Goal: Information Seeking & Learning: Compare options

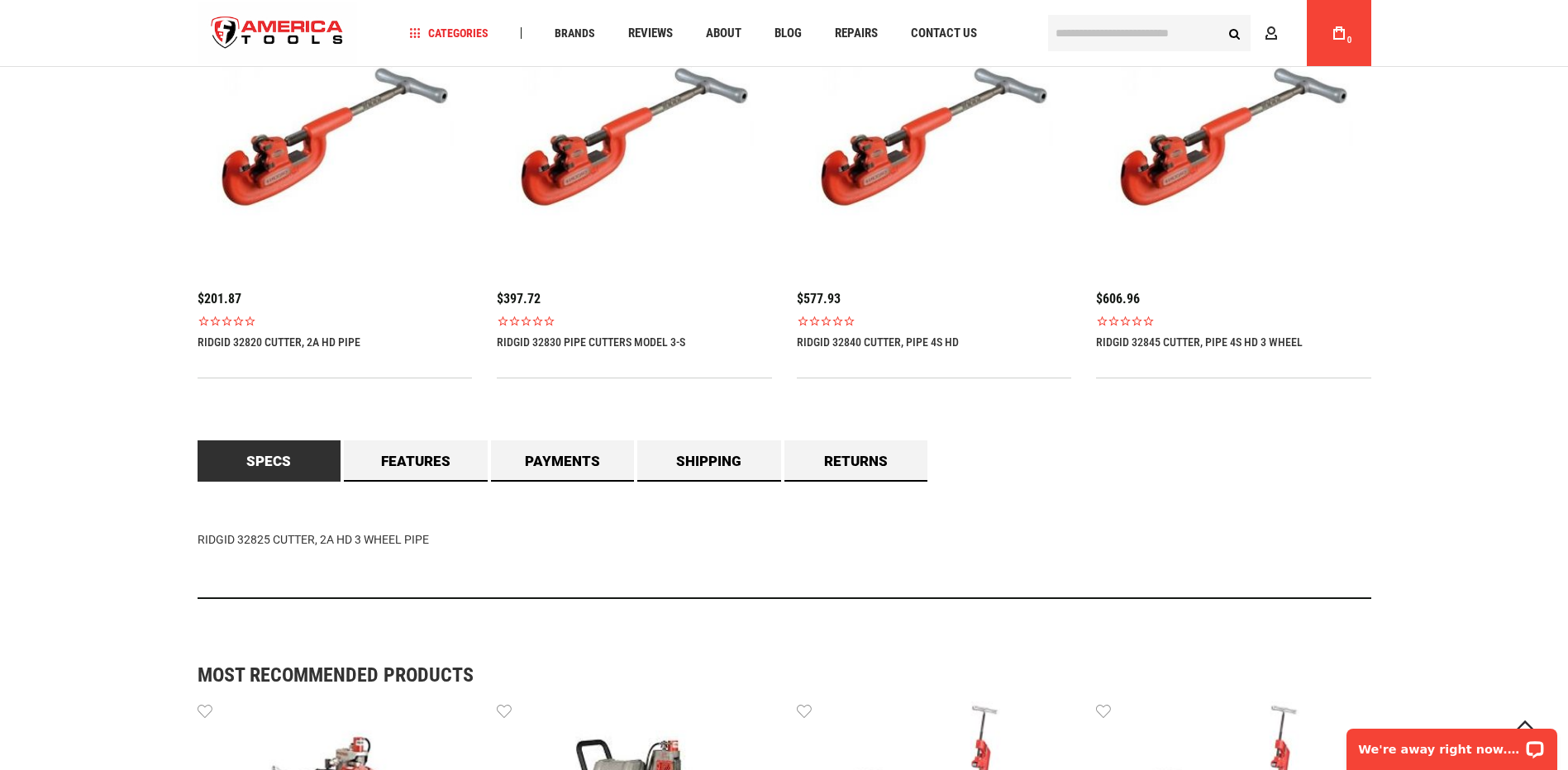
scroll to position [1180, 0]
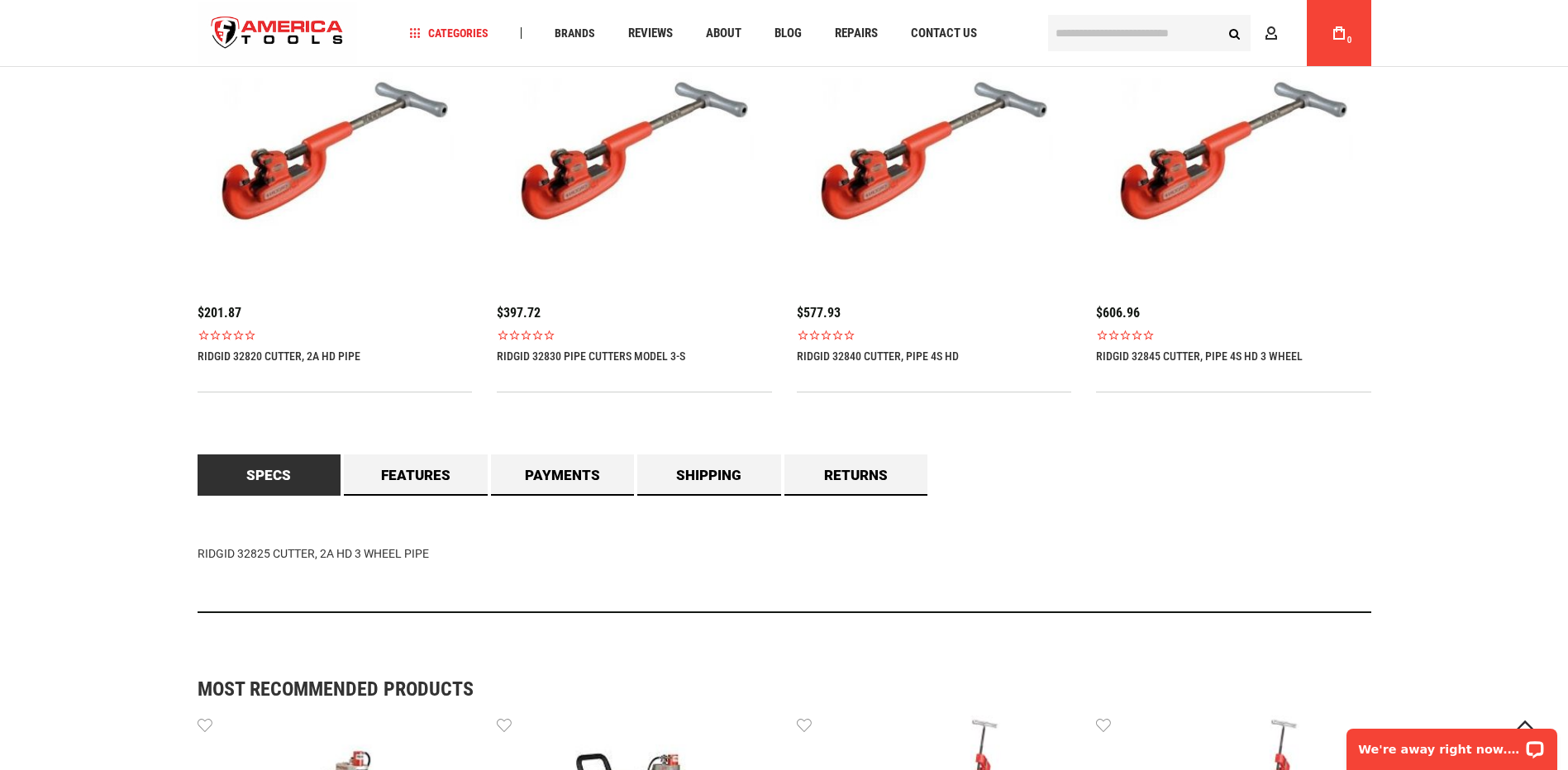
click at [334, 356] on link "RIDGID 32820 CUTTER, 2A HD PIPE" at bounding box center [279, 356] width 163 height 14
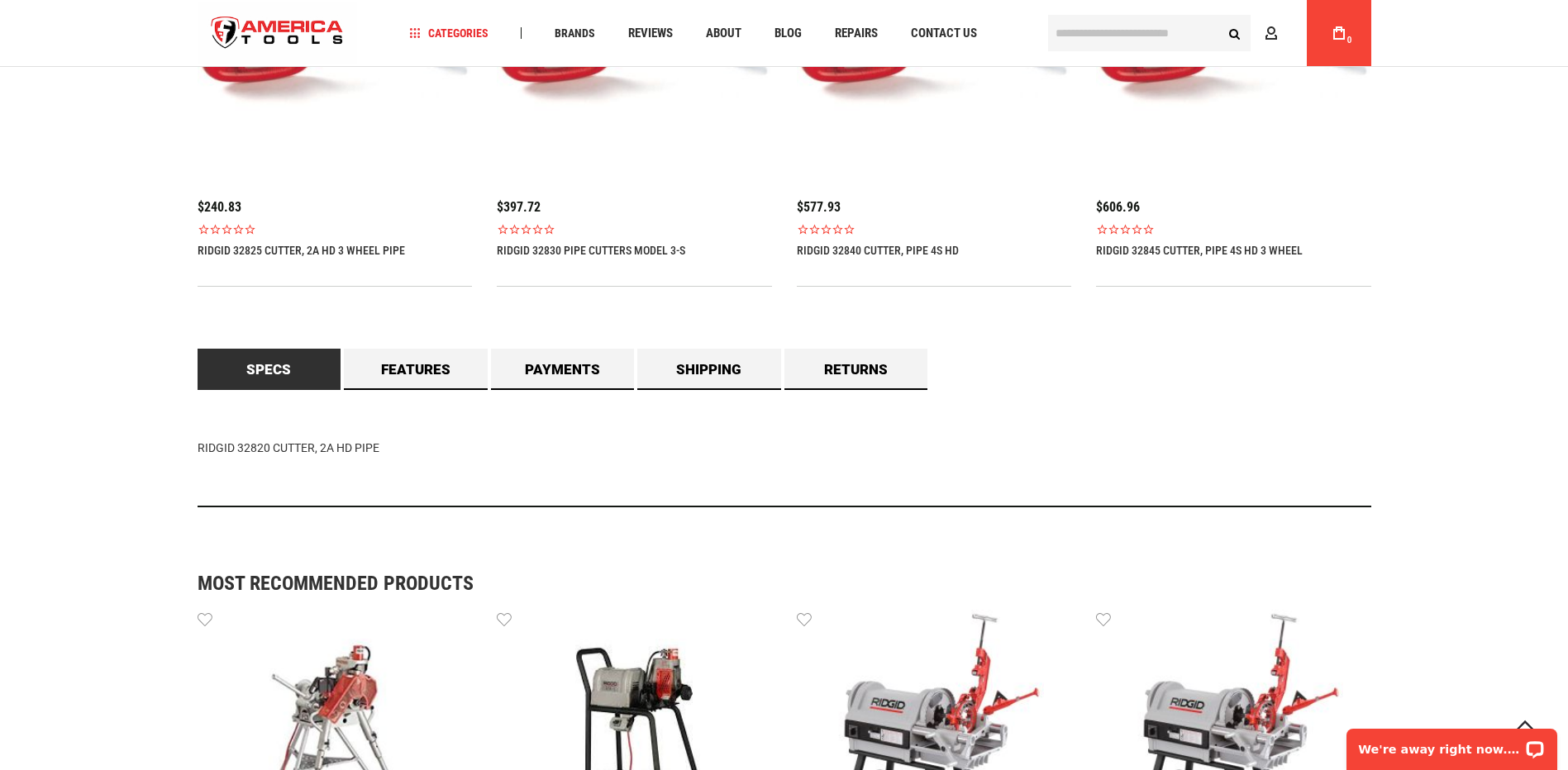
scroll to position [1253, 0]
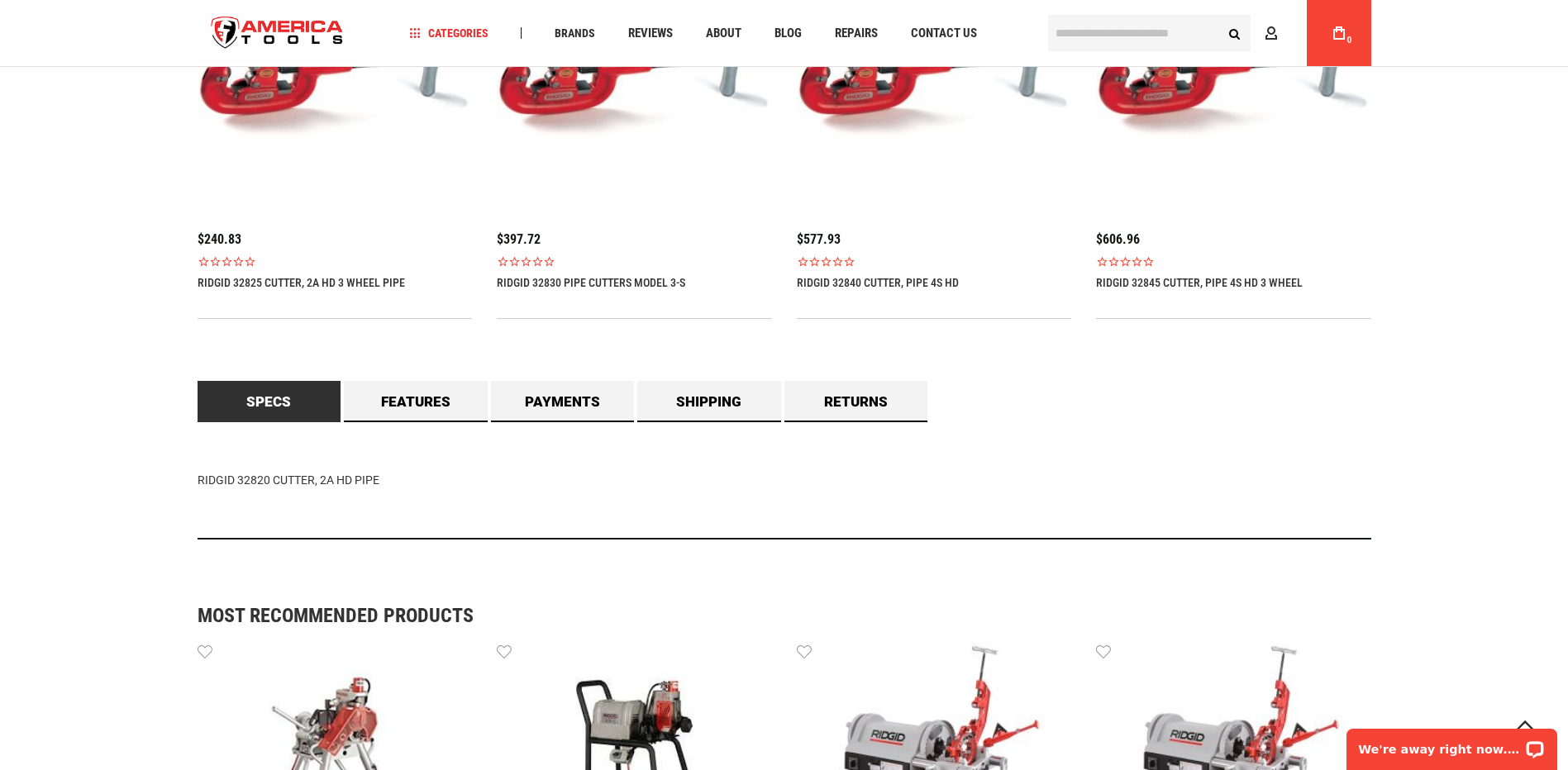
click at [241, 414] on link "Specs" at bounding box center [270, 402] width 144 height 41
click at [386, 407] on link "Features" at bounding box center [415, 402] width 144 height 41
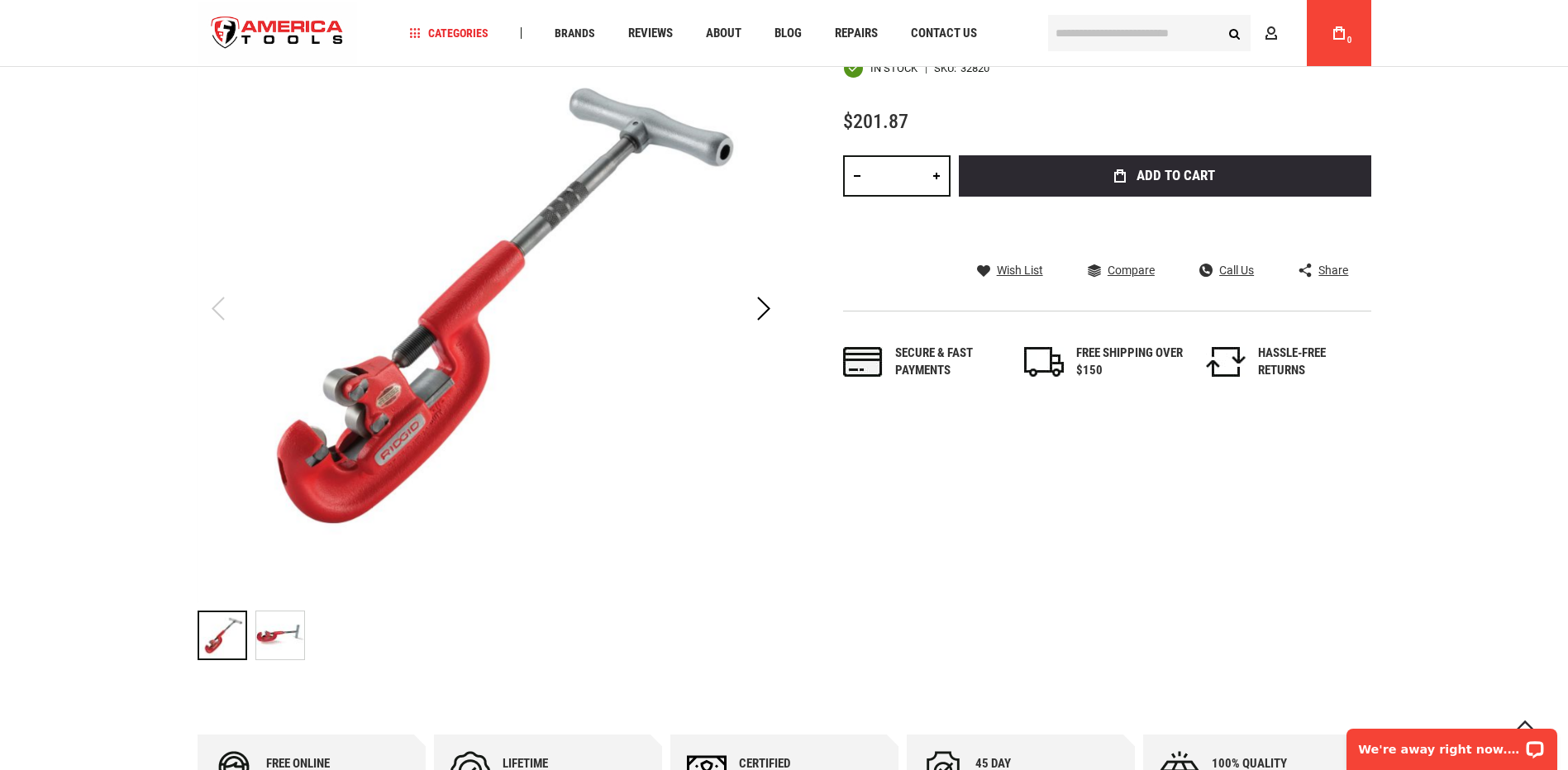
scroll to position [256, 0]
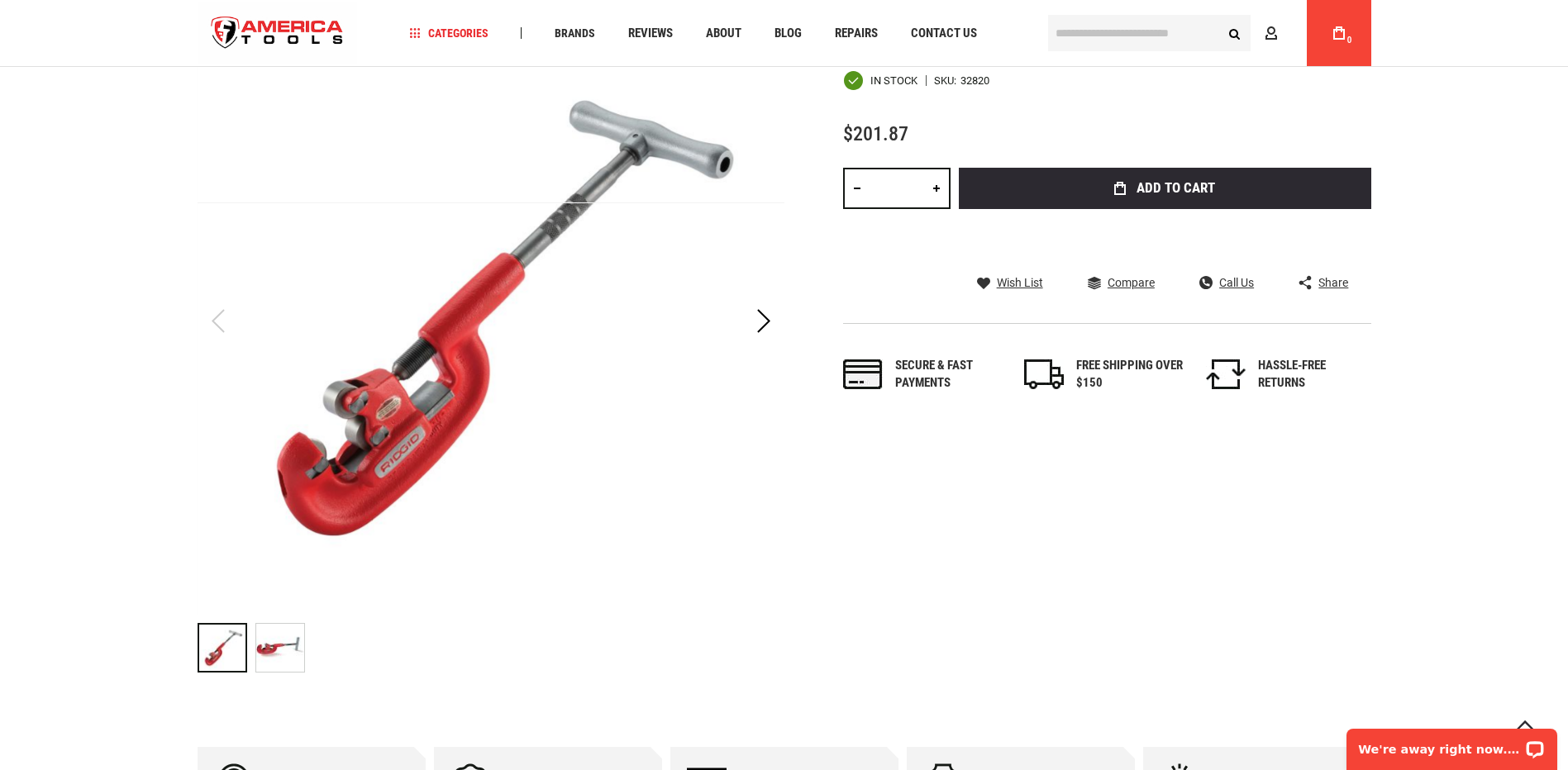
click at [270, 645] on img "RIDGID 32820 CUTTER, 2A HD PIPE" at bounding box center [280, 648] width 48 height 48
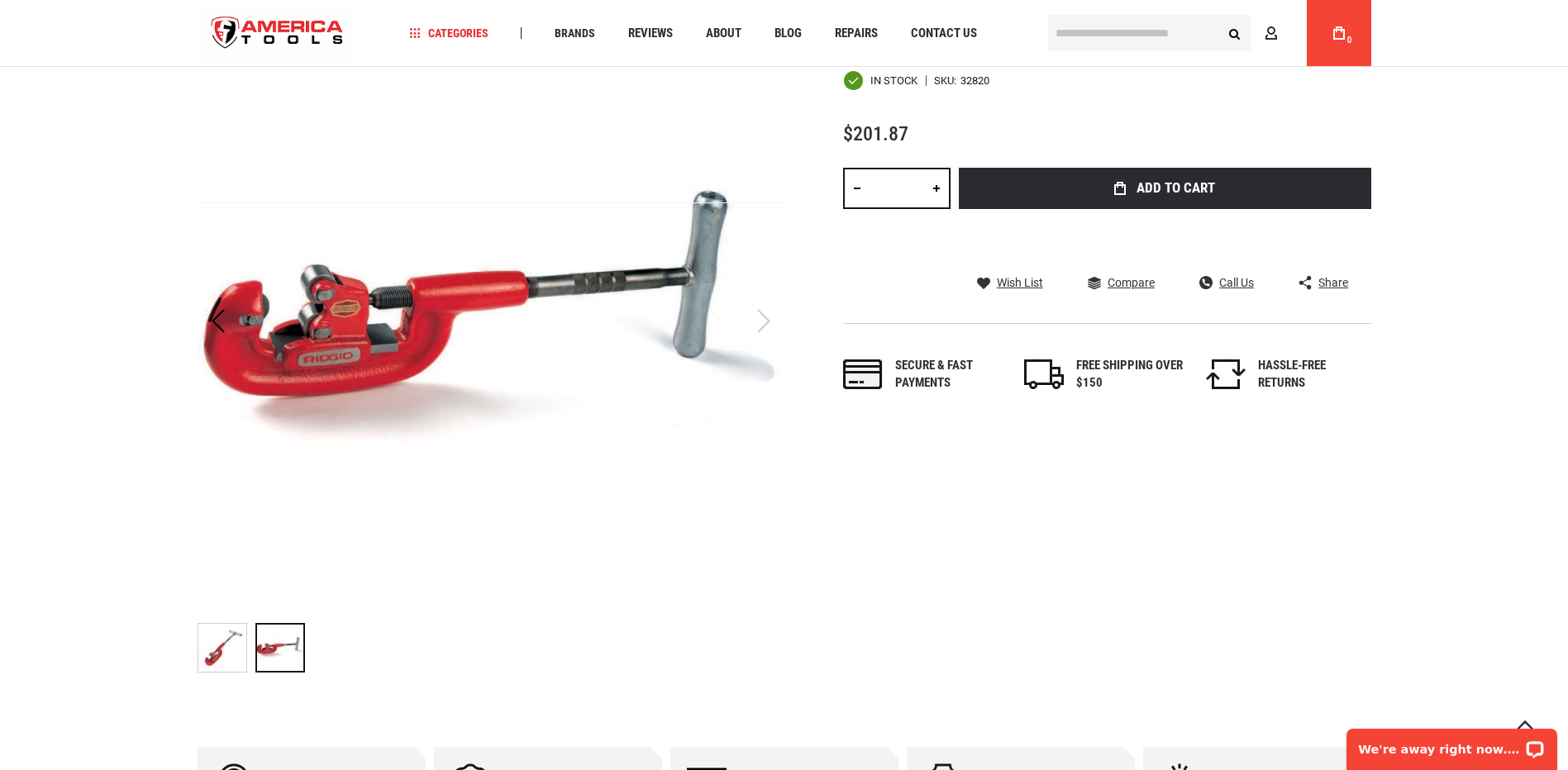
click at [221, 643] on img "Ridgid 32820" at bounding box center [223, 648] width 48 height 48
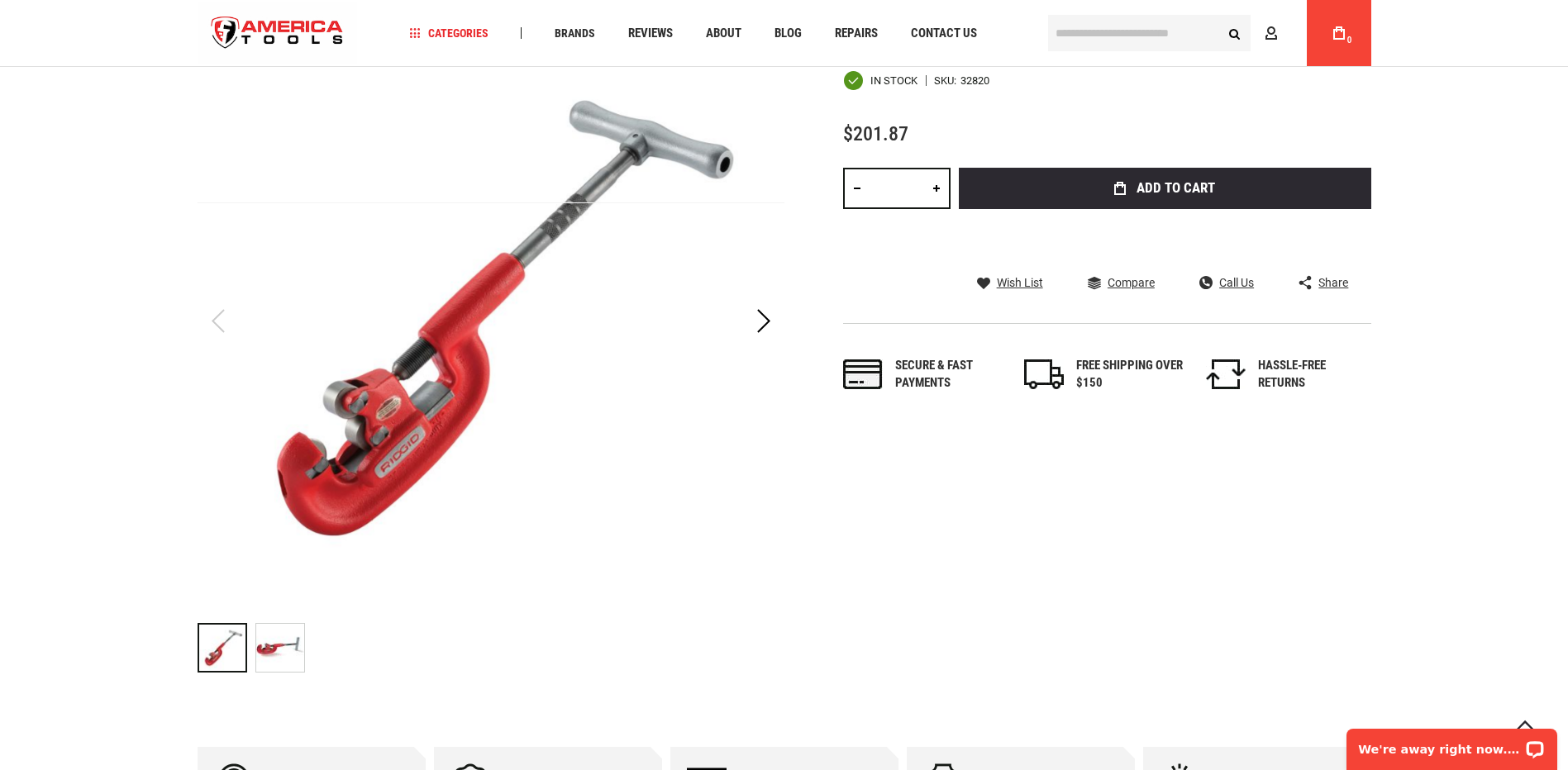
click at [265, 648] on img "RIDGID 32820 CUTTER, 2A HD PIPE" at bounding box center [280, 648] width 48 height 48
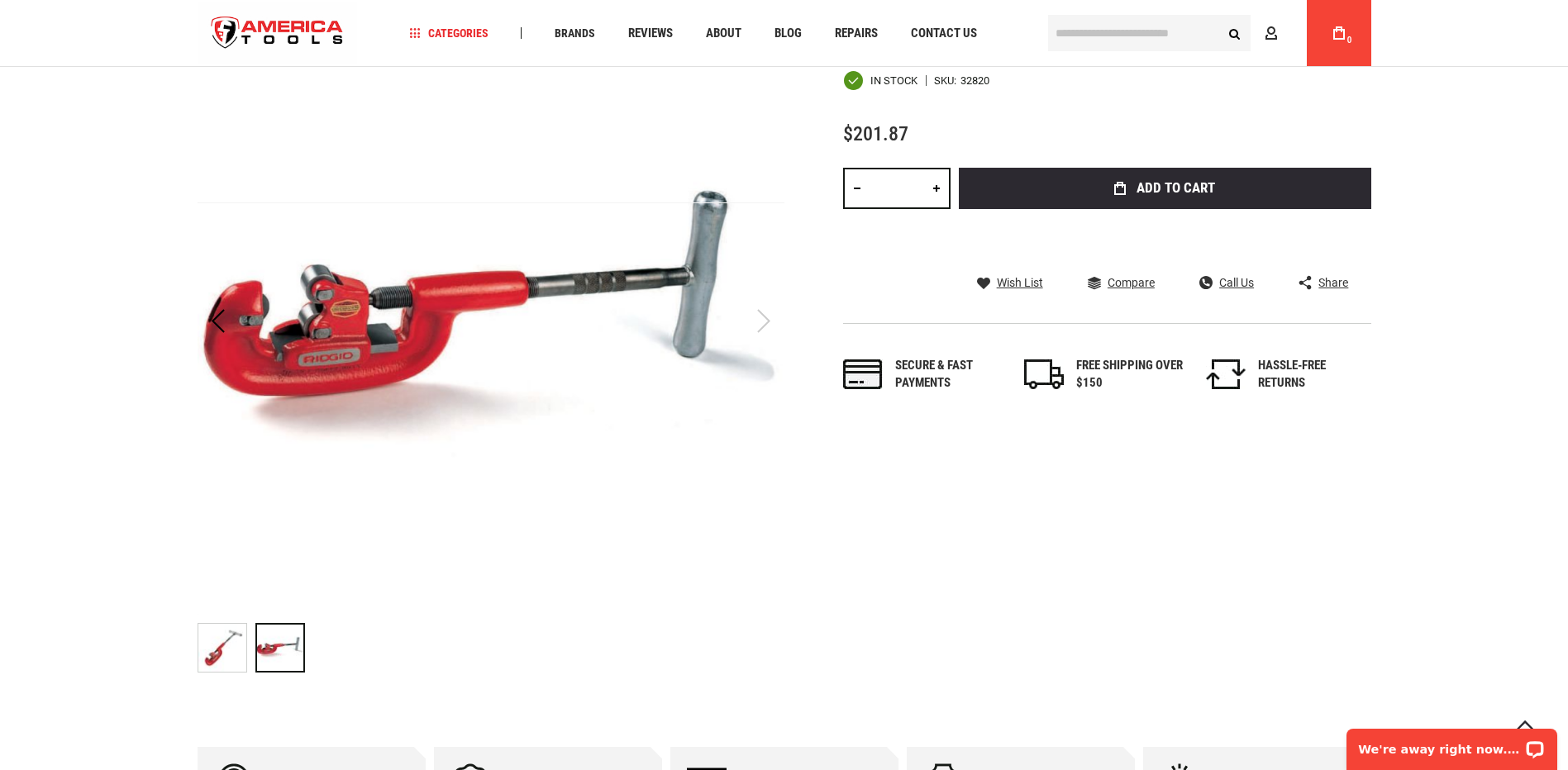
click at [218, 667] on img "Ridgid 32820" at bounding box center [223, 648] width 48 height 48
